Goal: Obtain resource: Download file/media

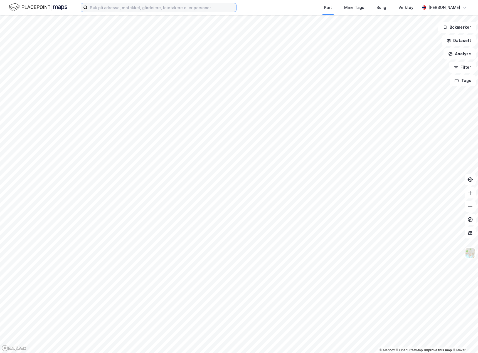
click at [136, 8] on input at bounding box center [162, 7] width 149 height 8
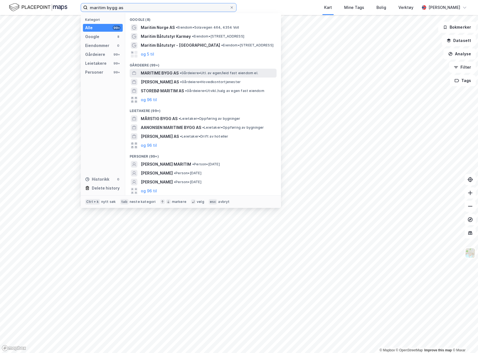
type input "maritim bygg as"
click at [220, 72] on span "• Gårdeiere • Utl. av egen/leid fast eiendom el." at bounding box center [219, 73] width 78 height 4
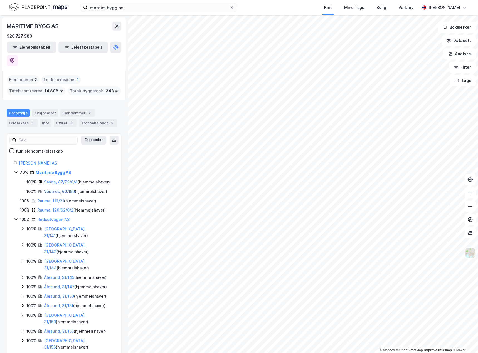
click at [61, 189] on link "Vestnes, 60/159" at bounding box center [59, 191] width 31 height 5
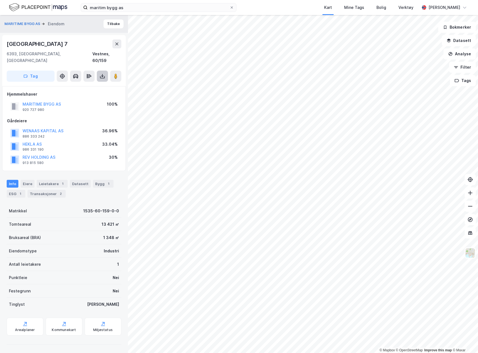
click at [101, 73] on icon at bounding box center [103, 76] width 6 height 6
click at [89, 85] on div "Last ned grunnbok" at bounding box center [75, 87] width 32 height 4
click at [110, 21] on button "Tilbake" at bounding box center [114, 23] width 20 height 9
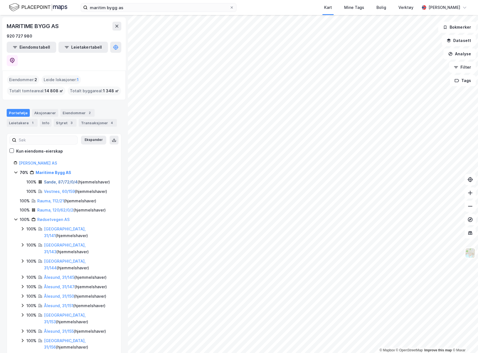
click at [58, 180] on link "Sande, 87/72/0/4" at bounding box center [61, 182] width 34 height 5
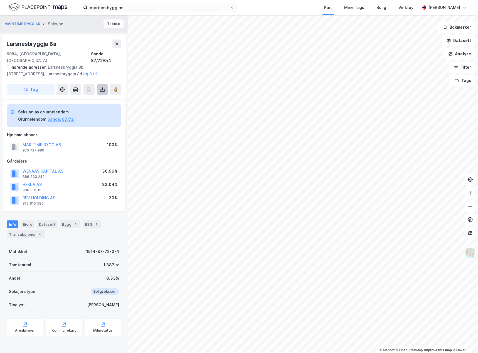
click at [100, 89] on icon at bounding box center [102, 90] width 5 height 2
click at [90, 99] on div "Last ned grunnbok" at bounding box center [75, 101] width 32 height 4
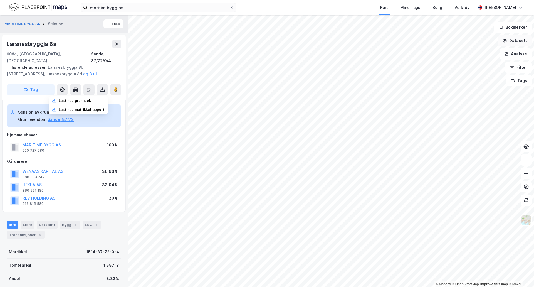
click at [478, 41] on button "Datasett" at bounding box center [515, 40] width 34 height 11
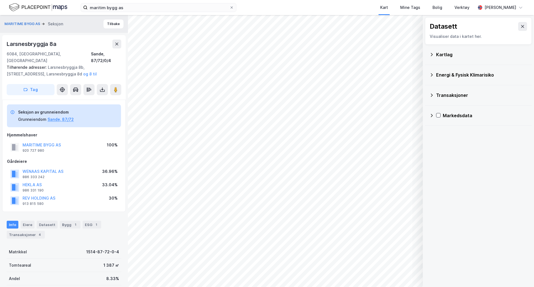
click at [445, 52] on div "Kartlag" at bounding box center [481, 54] width 91 height 7
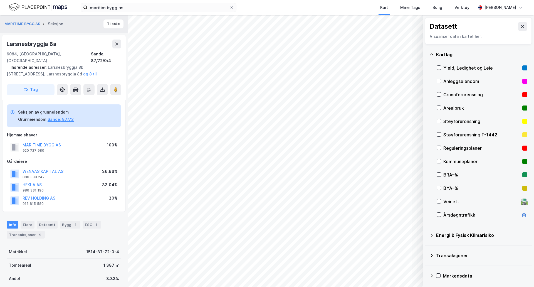
click at [472, 82] on div "Anleggseiendom" at bounding box center [482, 81] width 77 height 7
click at [464, 79] on div "Anleggseiendom" at bounding box center [482, 81] width 77 height 7
click at [23, 221] on div "Eiere" at bounding box center [28, 225] width 14 height 8
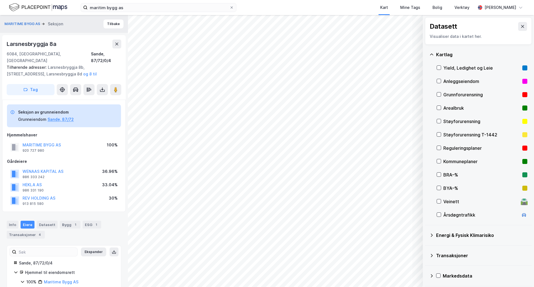
scroll to position [24, 0]
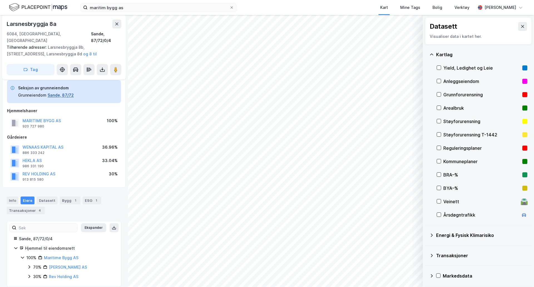
click at [58, 92] on button "Sande, 87/72" at bounding box center [61, 95] width 26 height 7
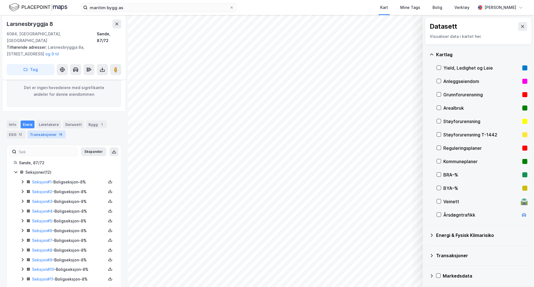
scroll to position [112, 0]
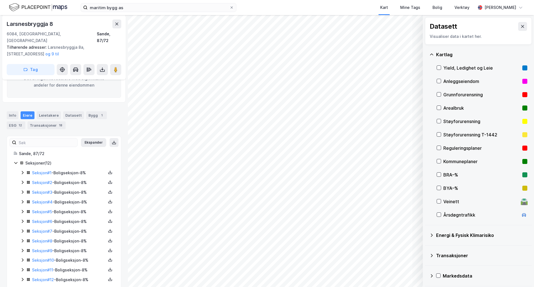
click at [21, 200] on icon at bounding box center [22, 202] width 4 height 4
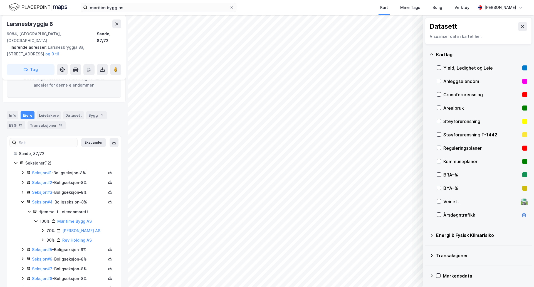
click at [448, 95] on div "Grunnforurensning" at bounding box center [482, 94] width 77 height 7
click at [438, 94] on icon at bounding box center [439, 94] width 4 height 4
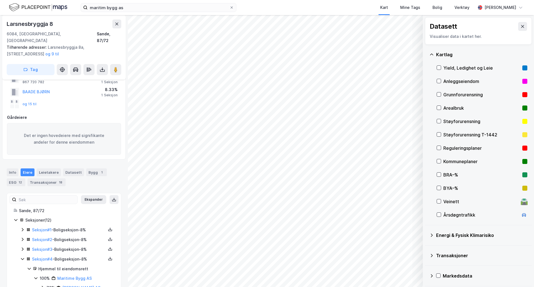
scroll to position [0, 0]
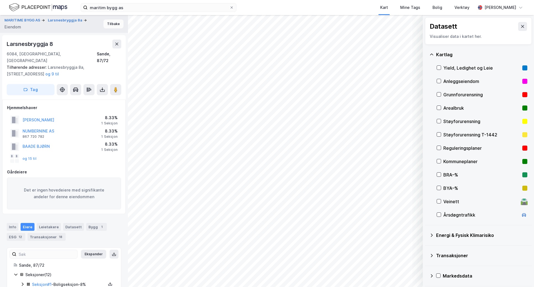
click at [105, 21] on button "Tilbake" at bounding box center [114, 23] width 20 height 9
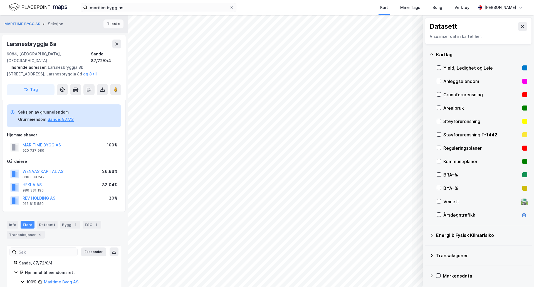
scroll to position [4, 0]
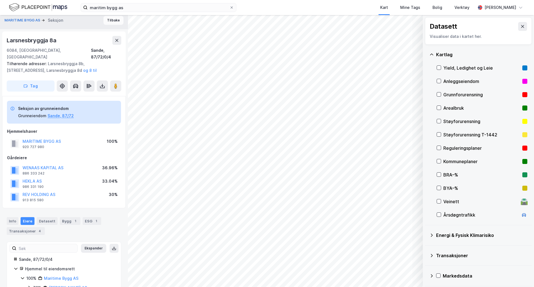
click at [112, 17] on button "Tilbake" at bounding box center [114, 20] width 20 height 9
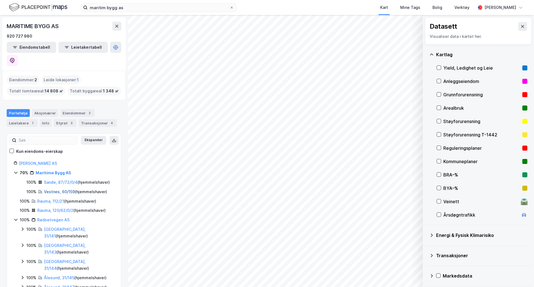
click at [46, 189] on link "Vestnes, 60/159" at bounding box center [59, 191] width 31 height 5
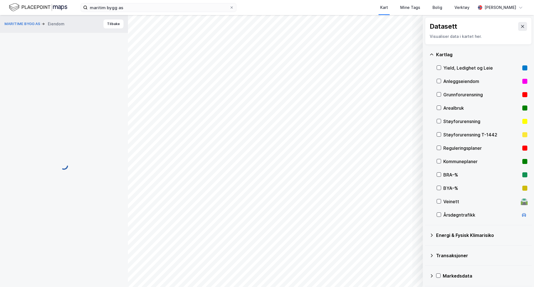
scroll to position [4, 0]
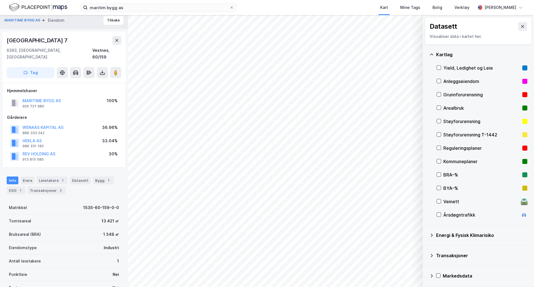
click at [451, 97] on div "Grunnforurensning" at bounding box center [482, 94] width 77 height 7
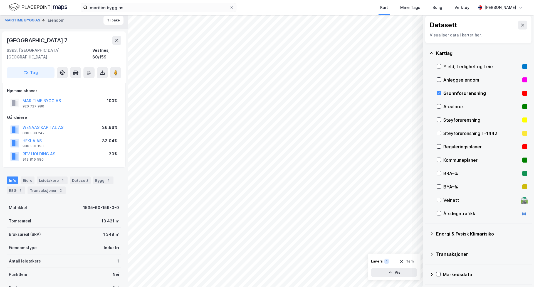
click at [29, 17] on div "MARITIME BYGG AS [PERSON_NAME]" at bounding box center [64, 20] width 128 height 18
click at [28, 22] on button "MARITIME BYGG AS" at bounding box center [22, 21] width 37 height 6
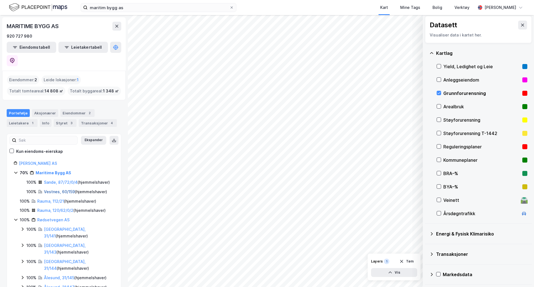
click at [64, 189] on link "Vestnes, 60/159" at bounding box center [59, 191] width 31 height 5
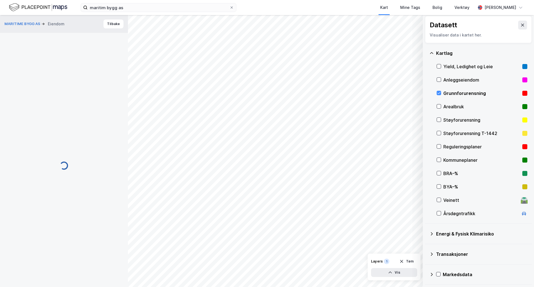
scroll to position [4, 0]
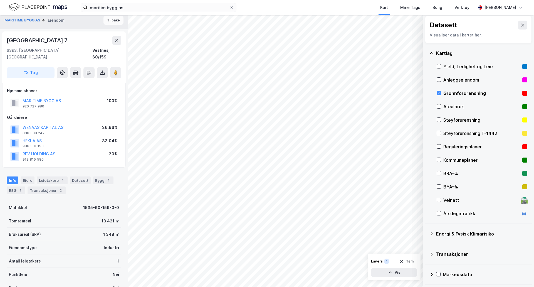
click at [104, 21] on button "Tilbake" at bounding box center [114, 20] width 20 height 9
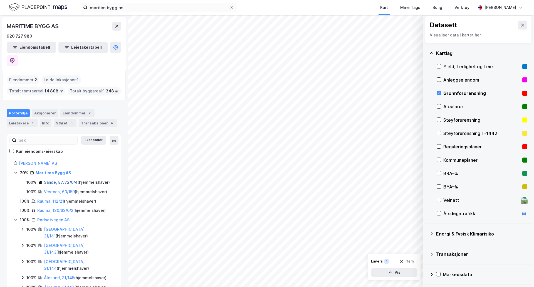
click at [62, 180] on link "Sande, 87/72/0/4" at bounding box center [61, 182] width 34 height 5
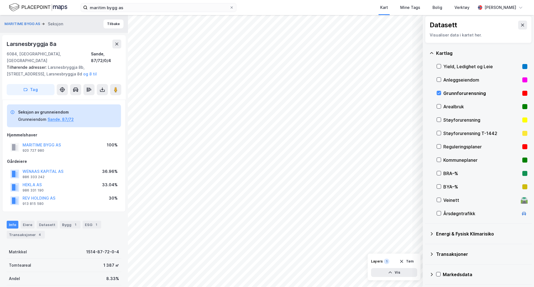
scroll to position [4, 0]
